Goal: Information Seeking & Learning: Learn about a topic

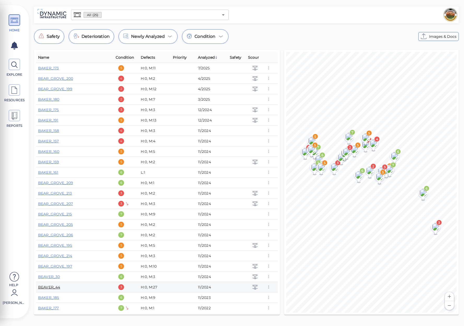
click at [50, 288] on link "BEAVER_44" at bounding box center [49, 287] width 22 height 5
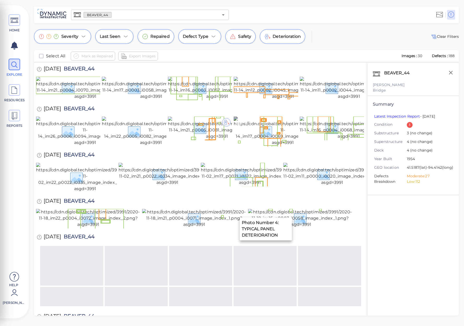
click at [257, 146] on img at bounding box center [283, 131] width 98 height 29
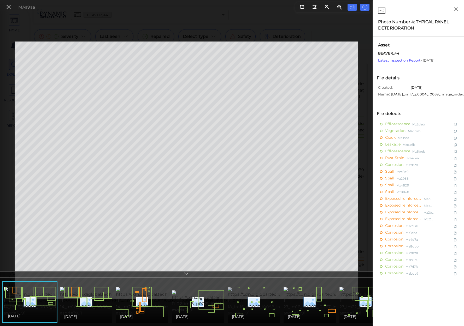
click at [259, 296] on img at bounding box center [276, 301] width 97 height 29
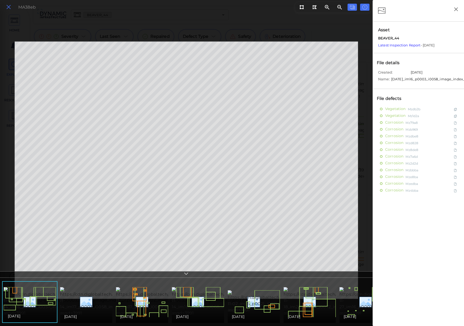
click at [10, 5] on icon at bounding box center [9, 7] width 6 height 7
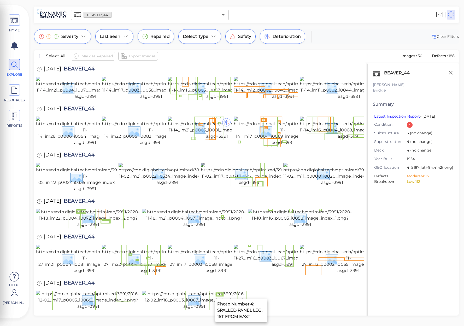
click at [232, 186] on img at bounding box center [250, 174] width 98 height 23
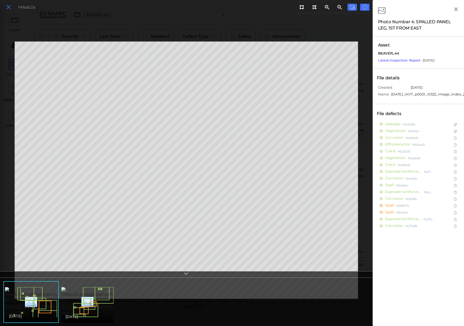
click at [7, 5] on icon at bounding box center [9, 7] width 6 height 7
